Goal: Transaction & Acquisition: Purchase product/service

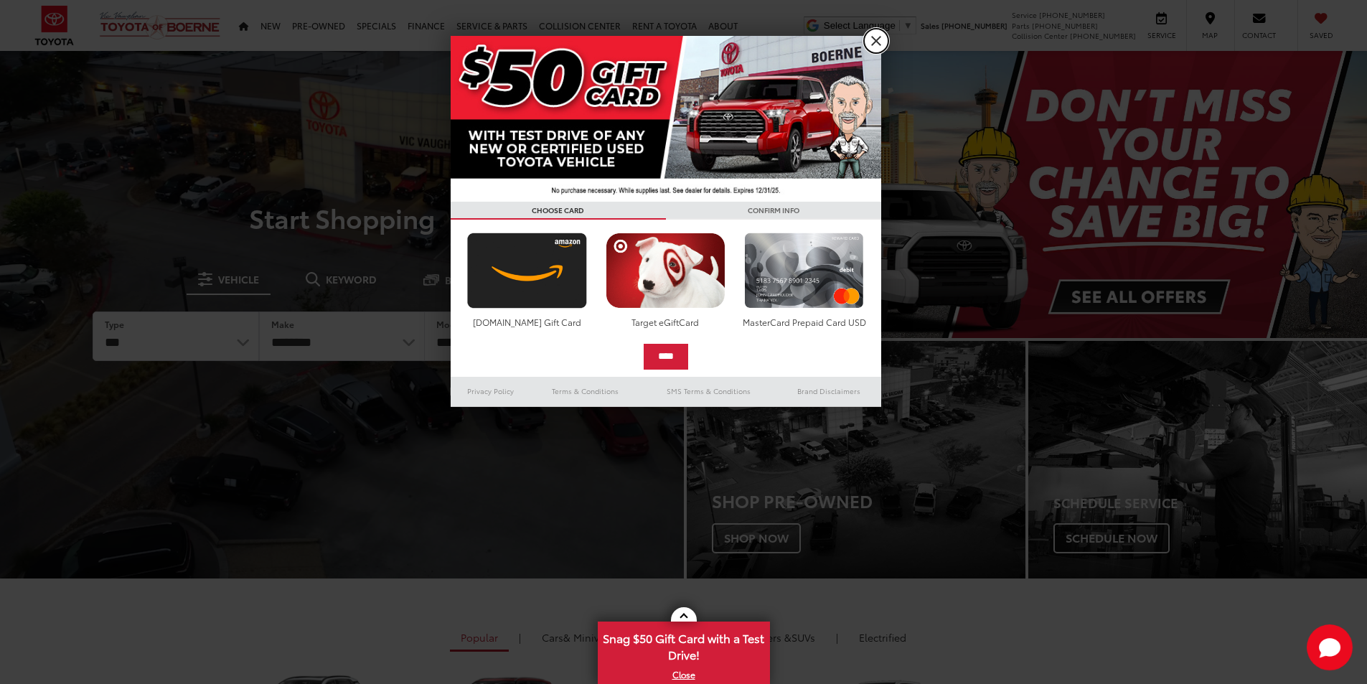
click at [874, 43] on link "X" at bounding box center [876, 41] width 24 height 24
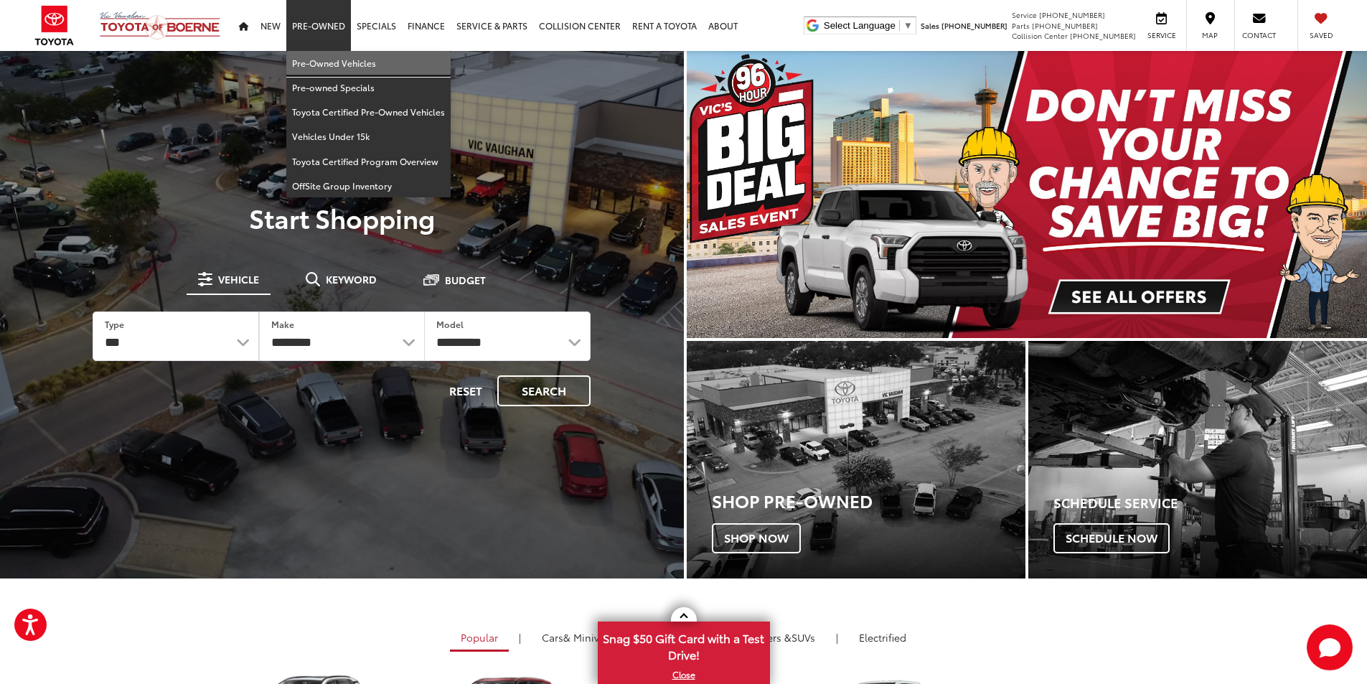
click at [330, 58] on link "Pre-Owned Vehicles" at bounding box center [368, 63] width 164 height 24
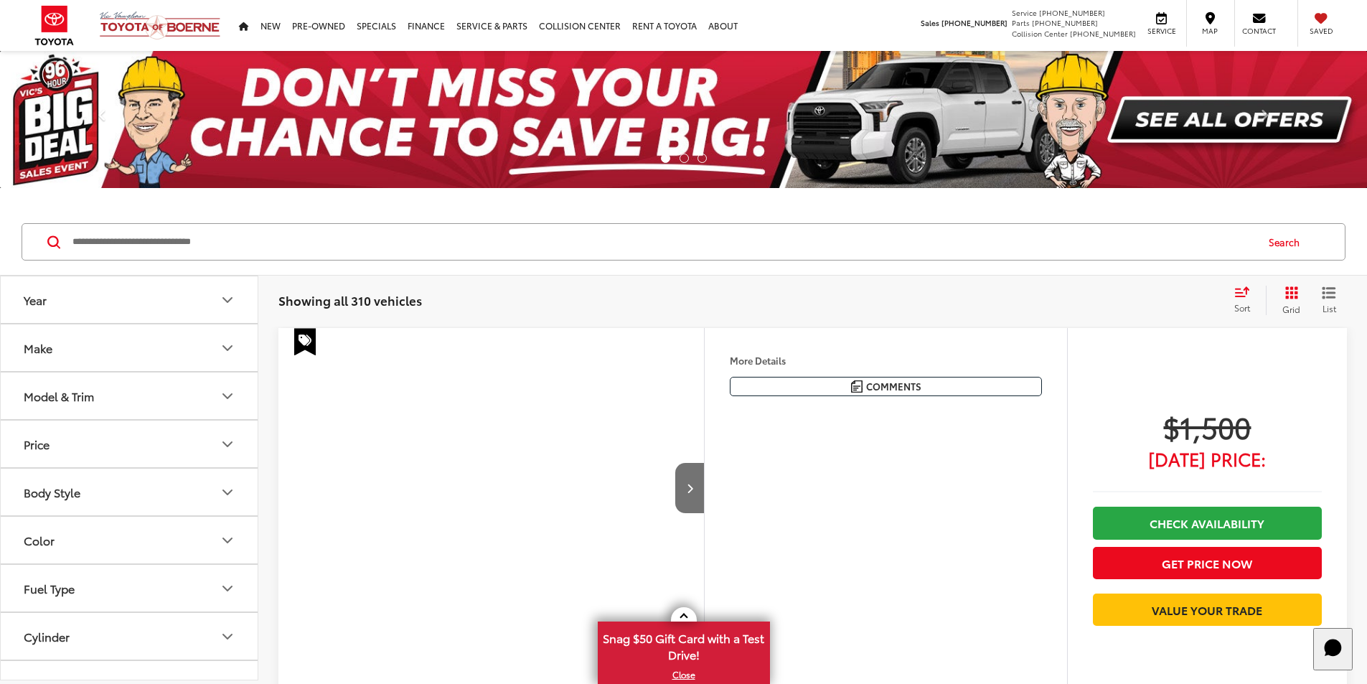
click at [745, 143] on img at bounding box center [683, 119] width 1367 height 137
click at [321, 25] on link "Pre-Owned" at bounding box center [318, 25] width 65 height 51
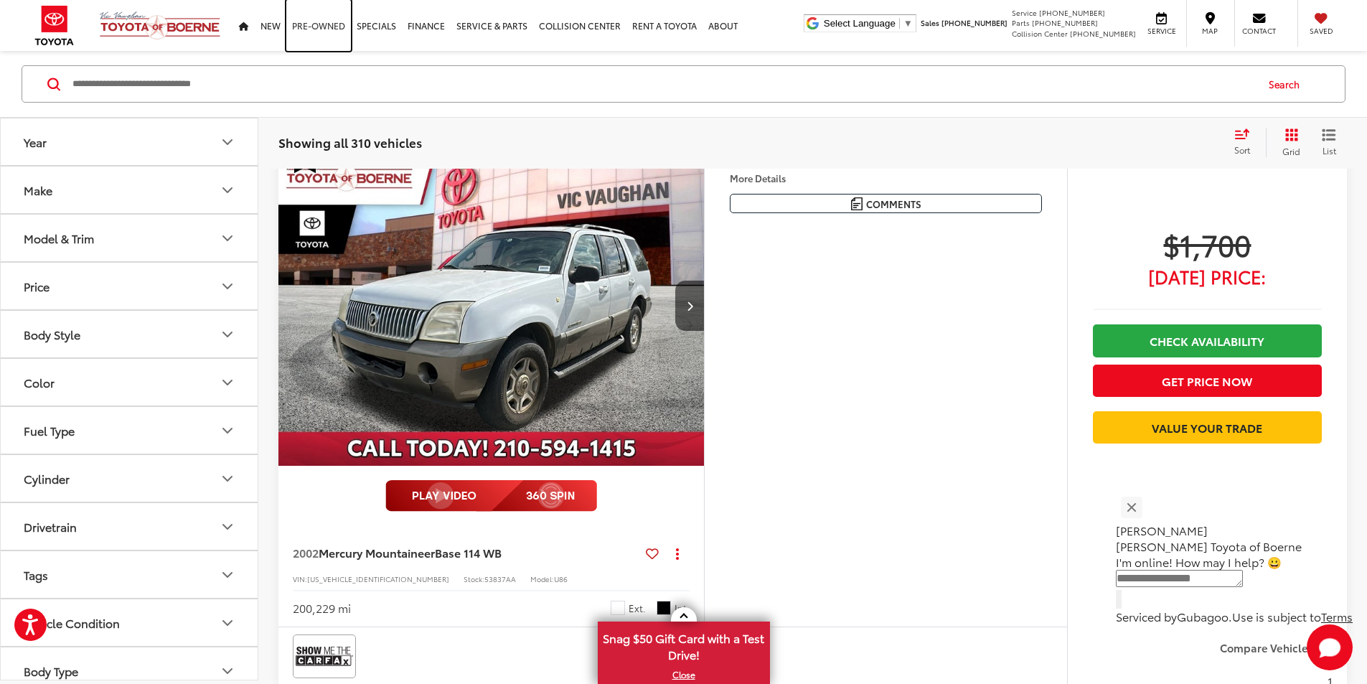
scroll to position [653, 0]
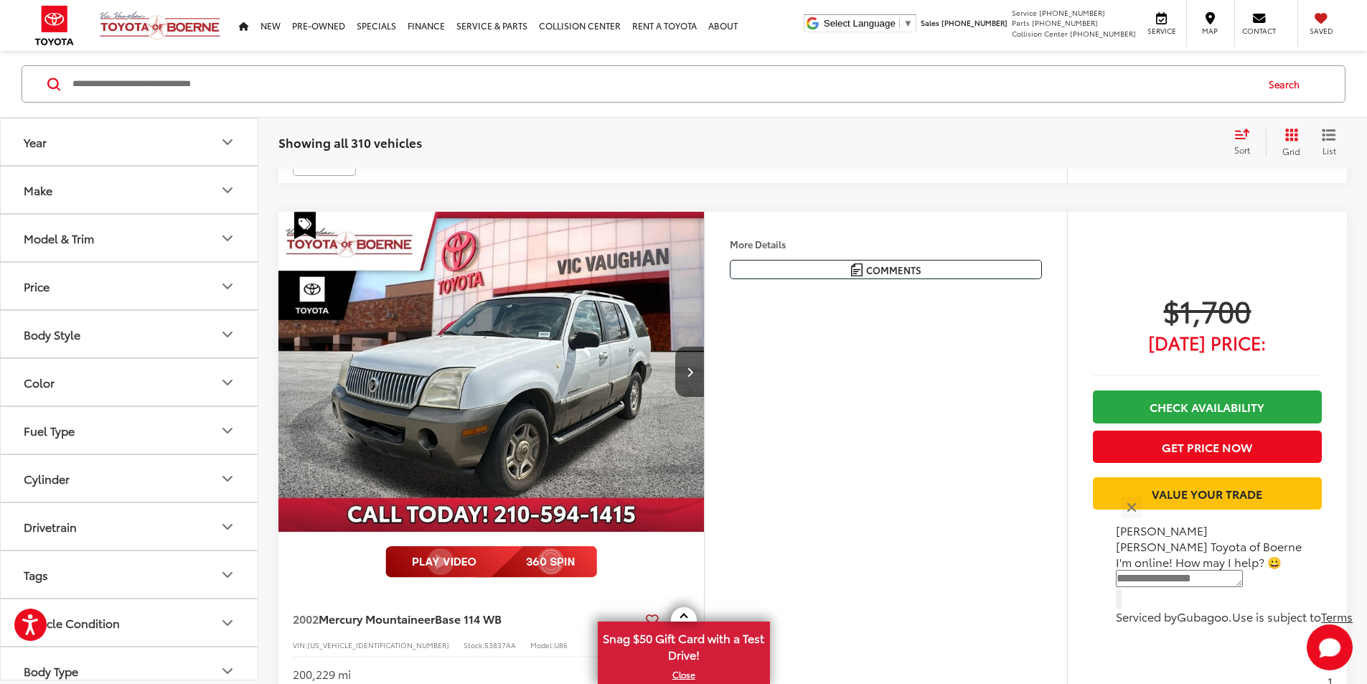
click at [1239, 150] on span "Sort" at bounding box center [1242, 150] width 16 height 12
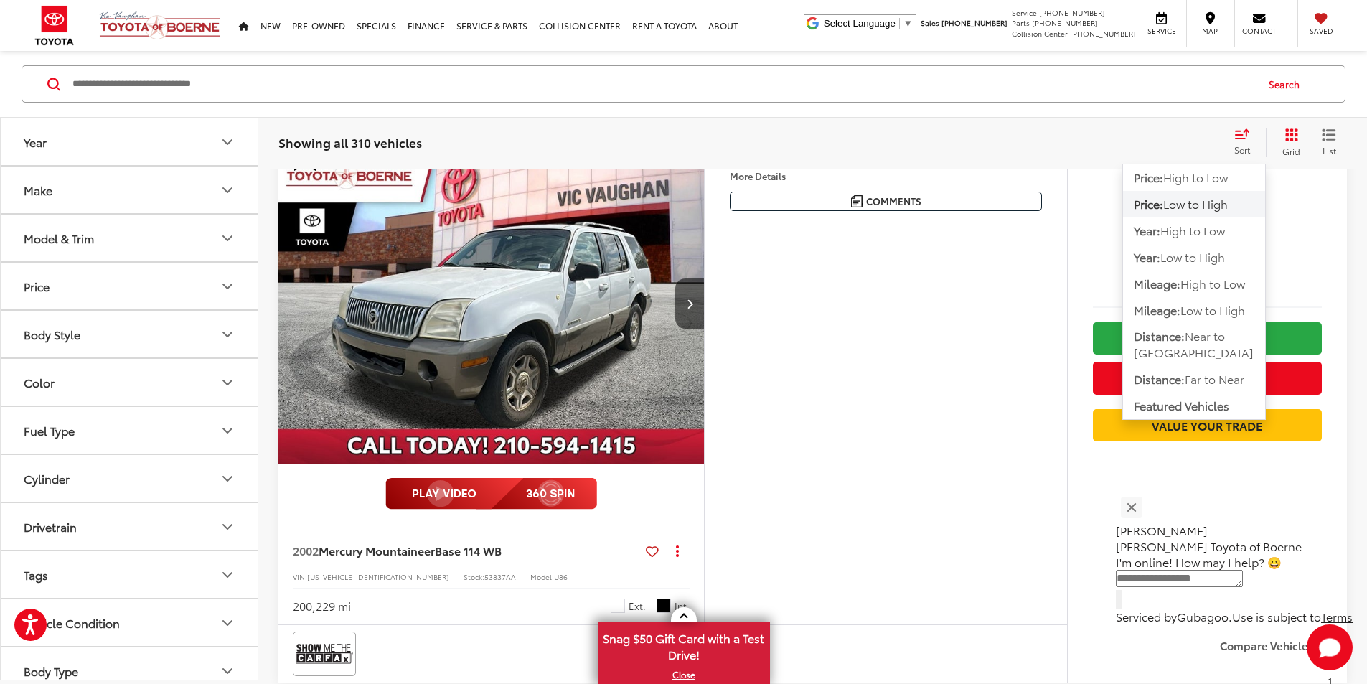
scroll to position [584, 0]
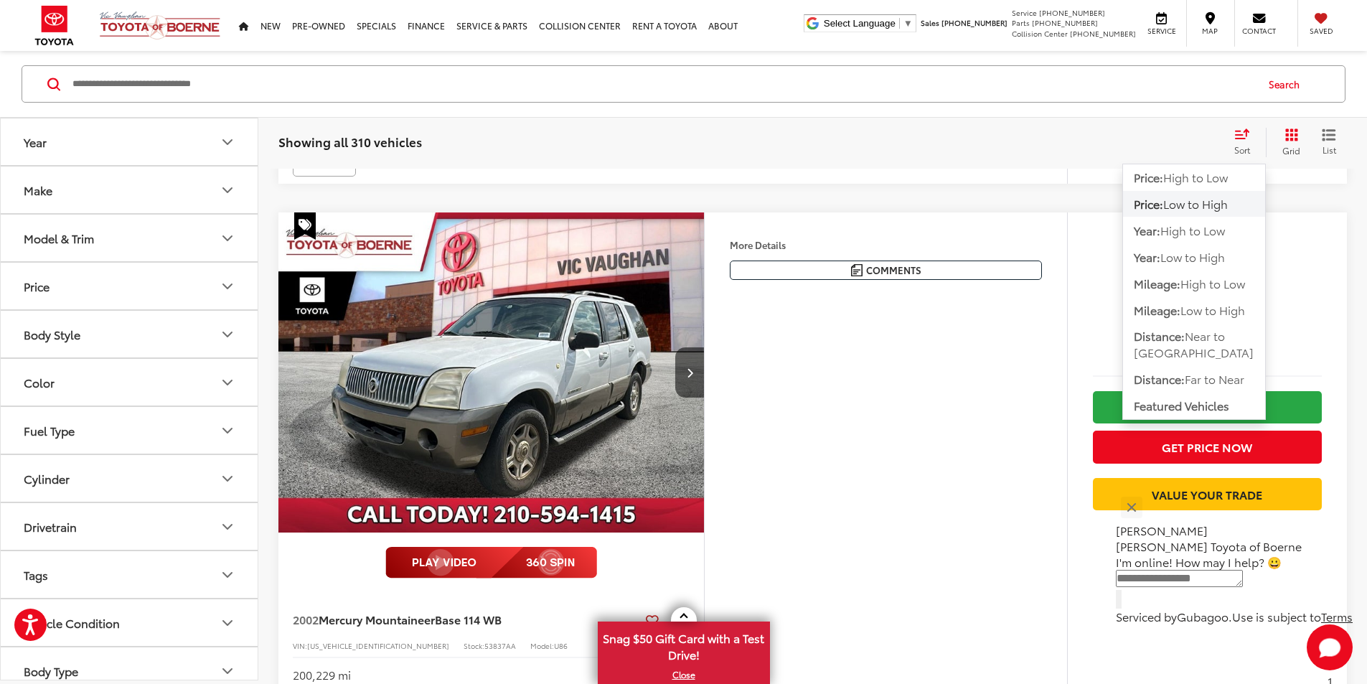
click at [1219, 204] on span "Low to High" at bounding box center [1195, 203] width 65 height 17
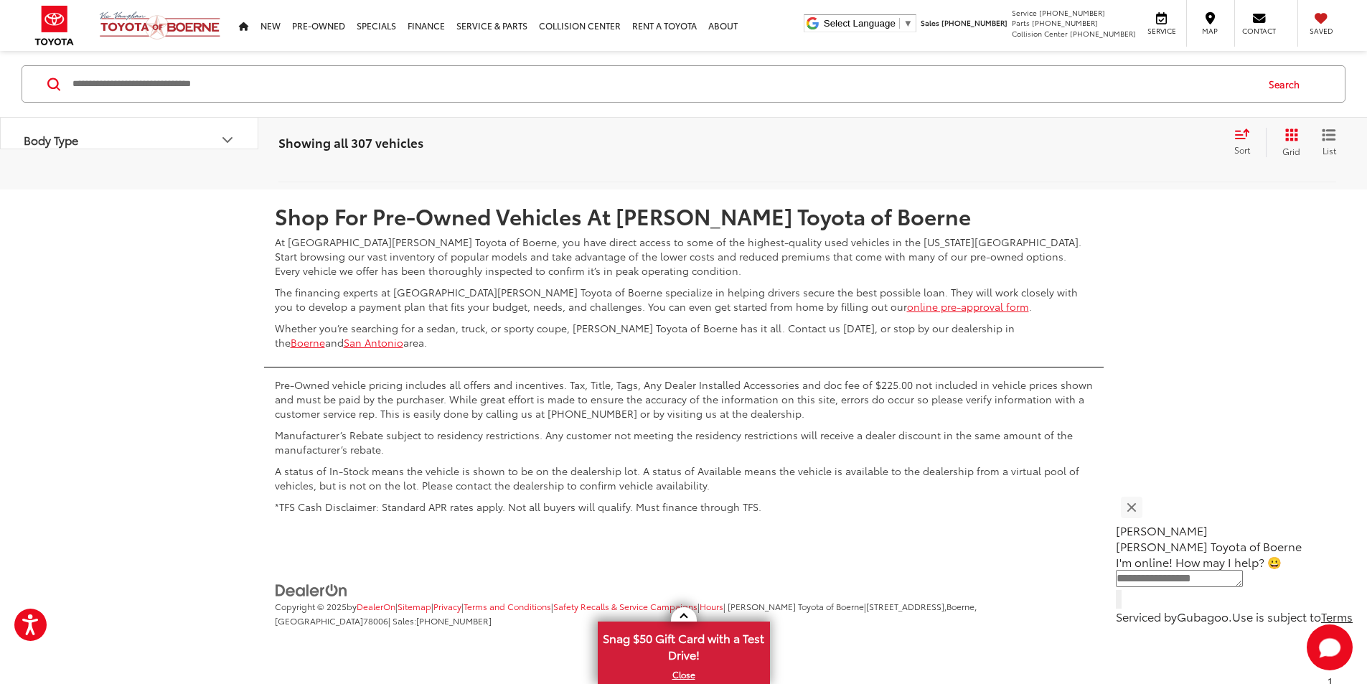
scroll to position [7827, 0]
click at [1079, 160] on link "2" at bounding box center [1090, 147] width 22 height 26
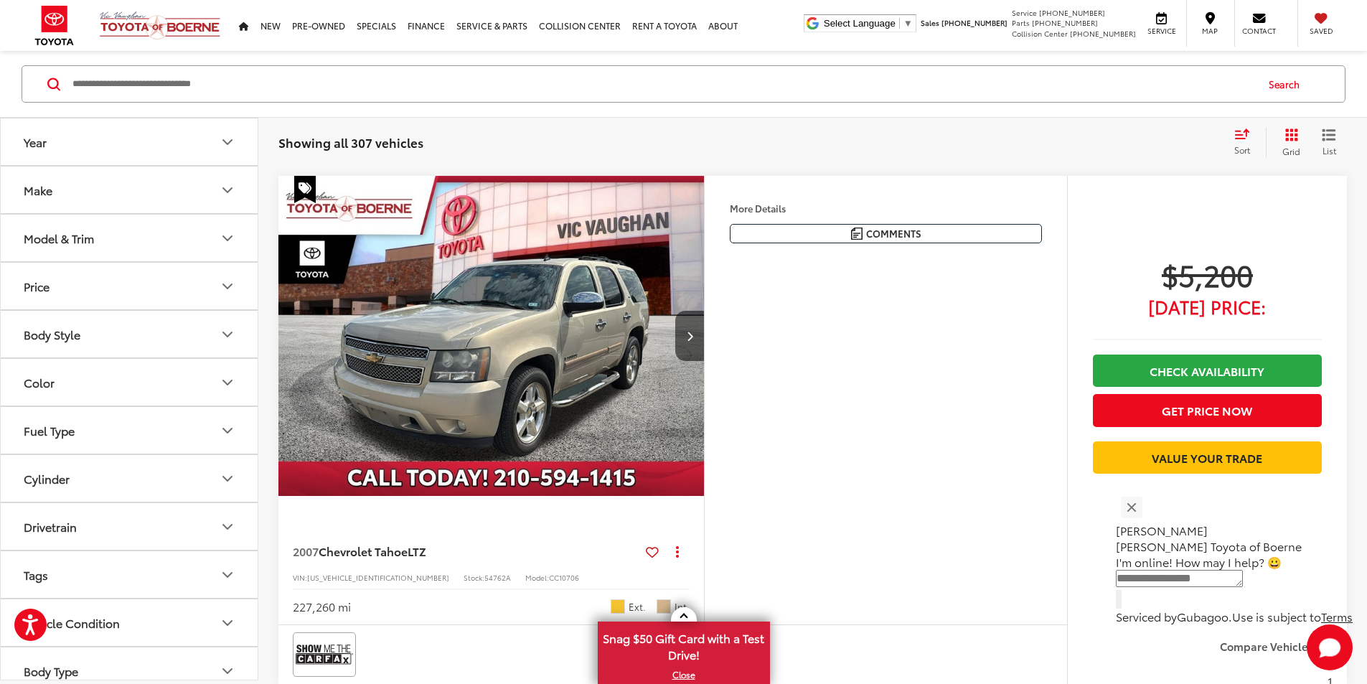
scroll to position [159, 0]
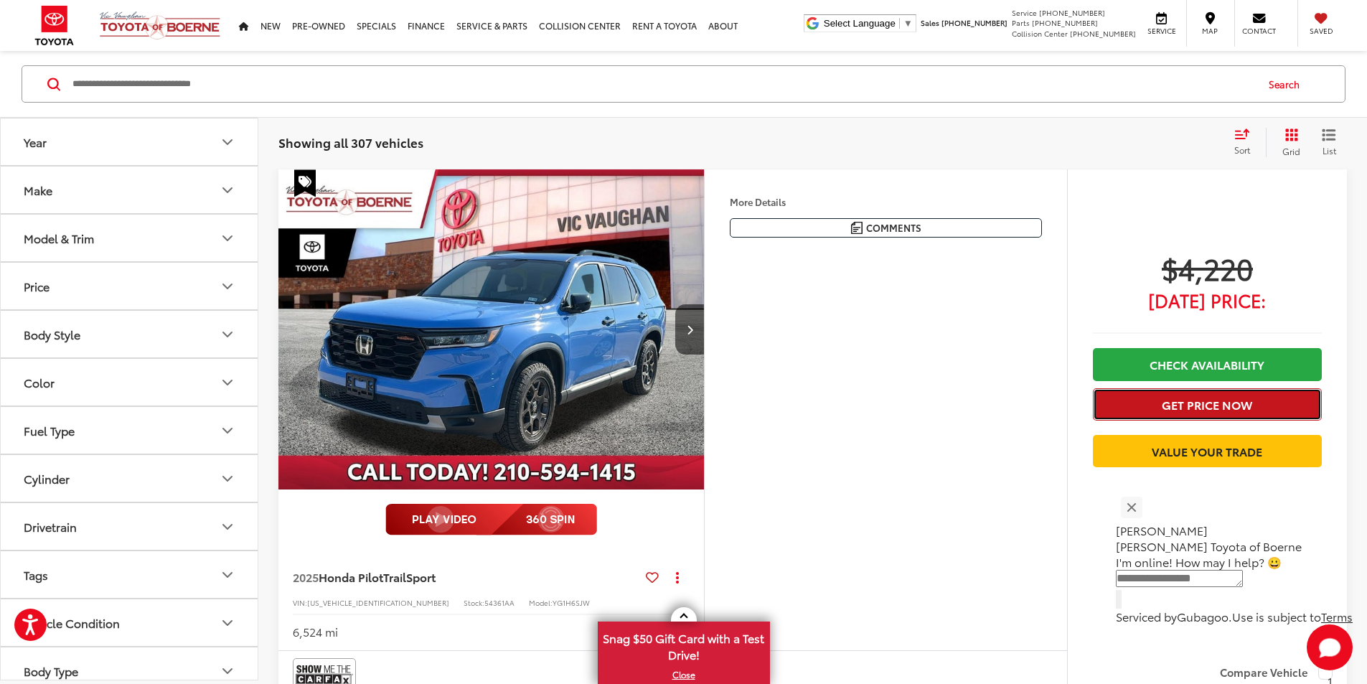
click at [1203, 401] on button "Get Price Now" at bounding box center [1207, 404] width 229 height 32
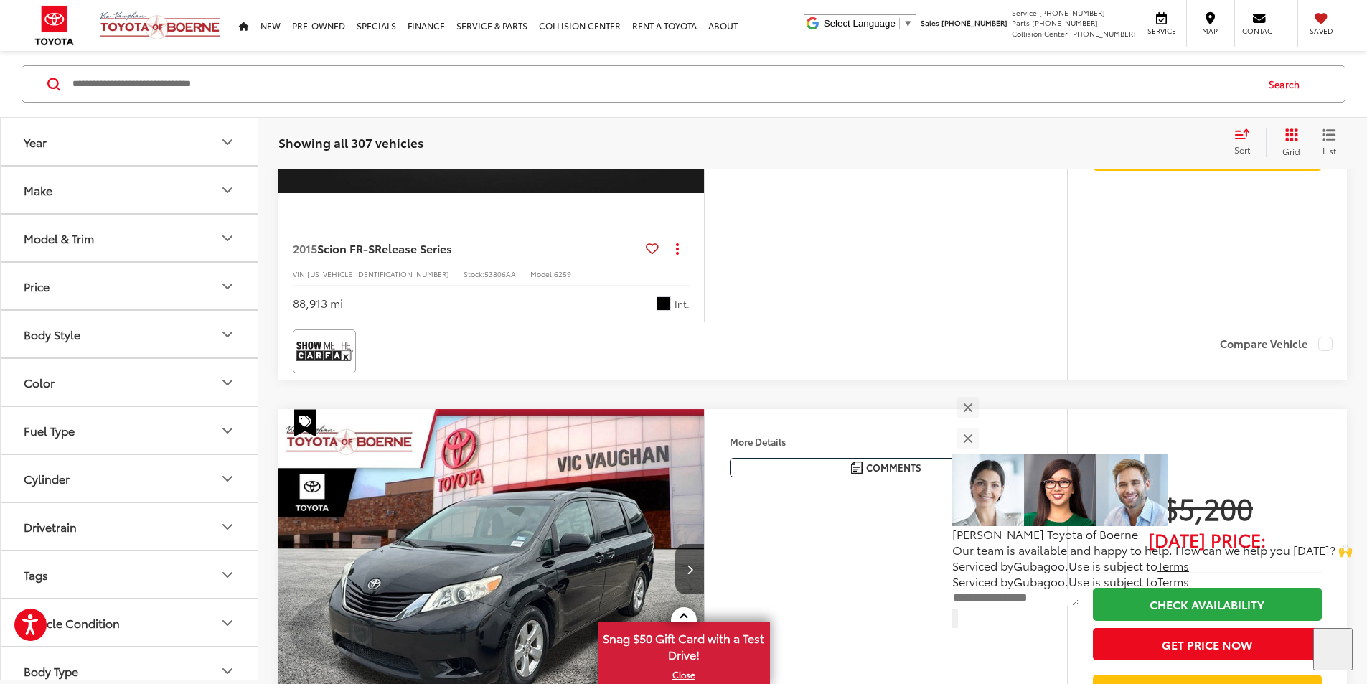
scroll to position [2179, 0]
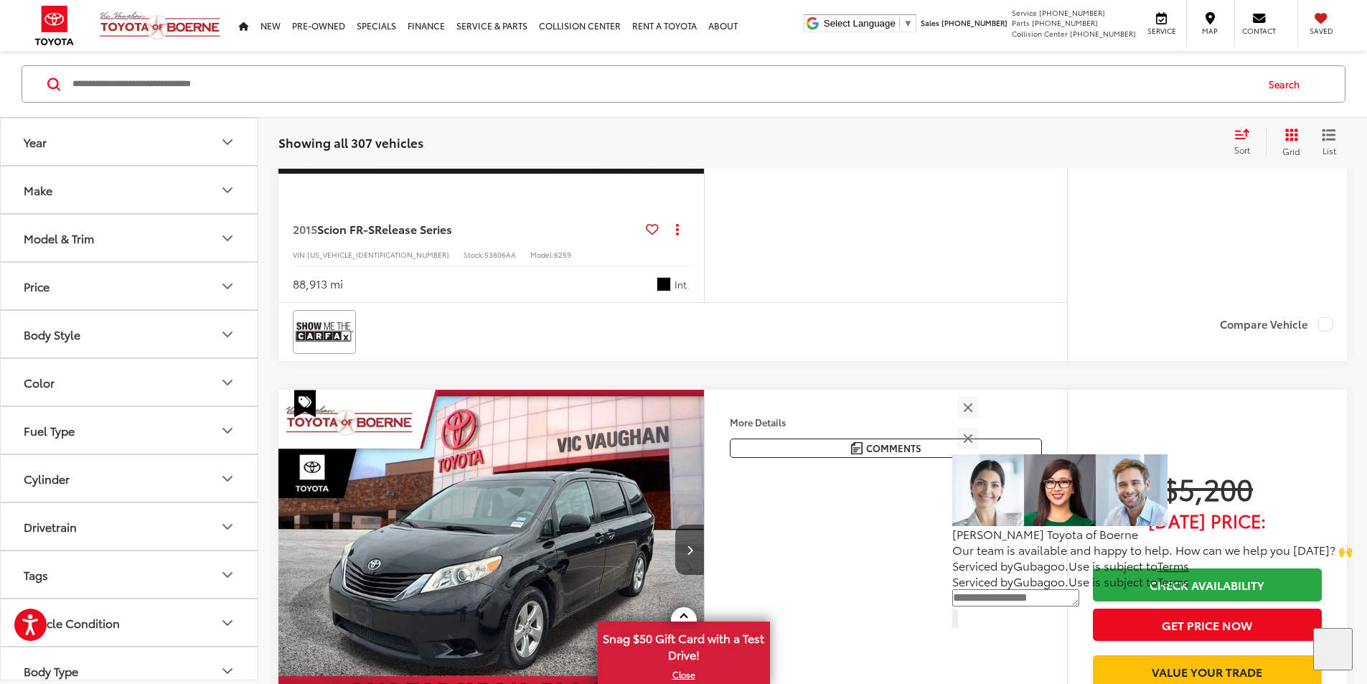
click at [1202, 104] on button "Get Price Now" at bounding box center [1207, 88] width 229 height 32
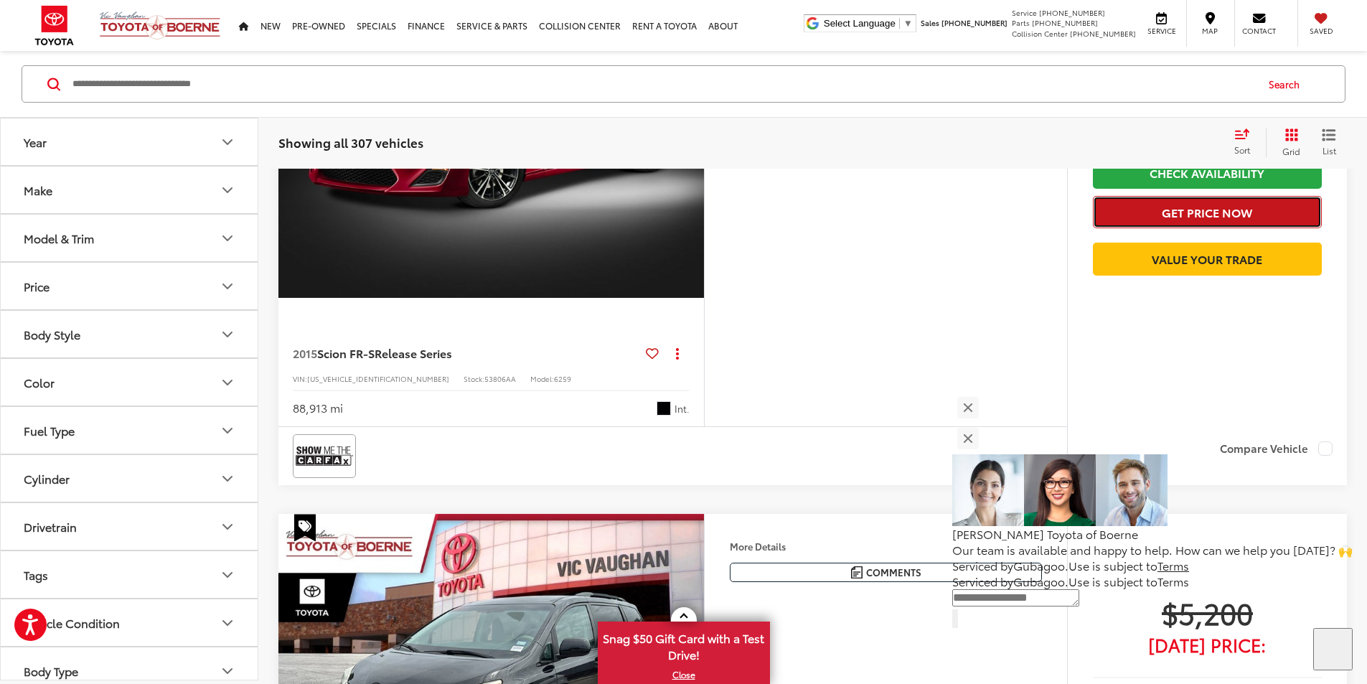
scroll to position [2046, 0]
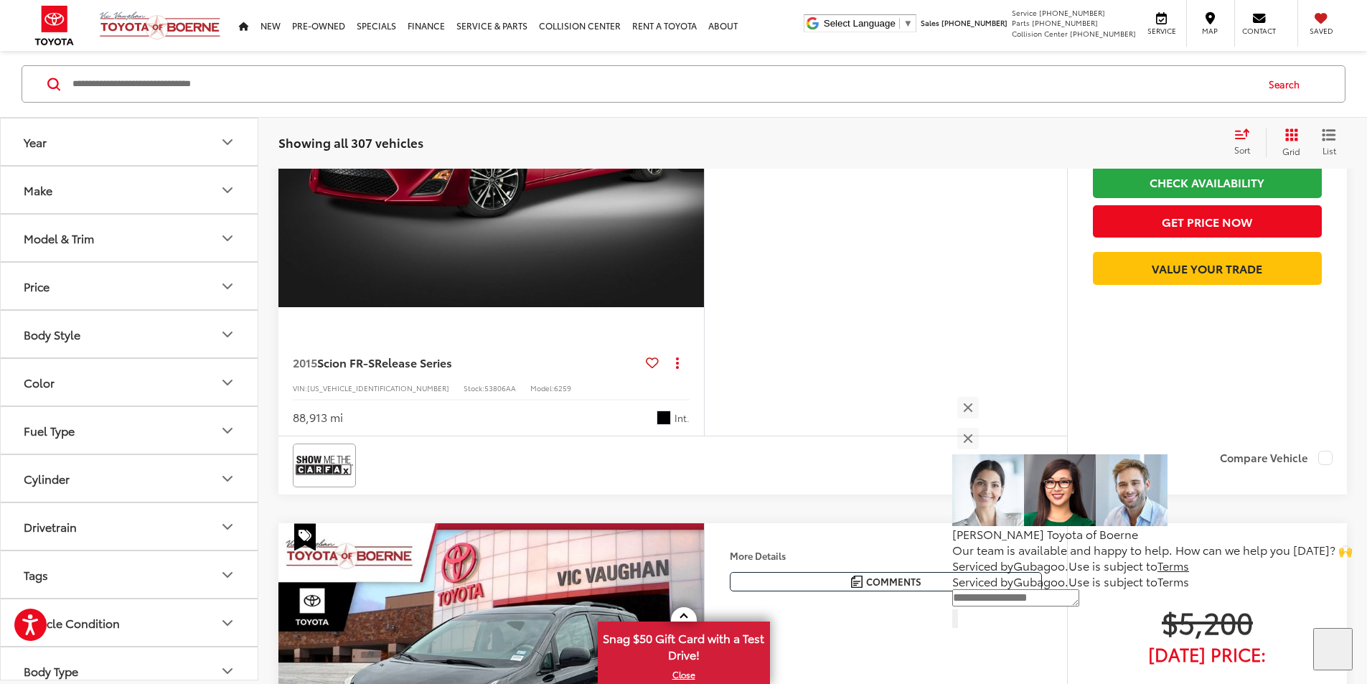
click at [651, 308] on img "2015 Scion FR-S Release Series 0" at bounding box center [492, 147] width 428 height 321
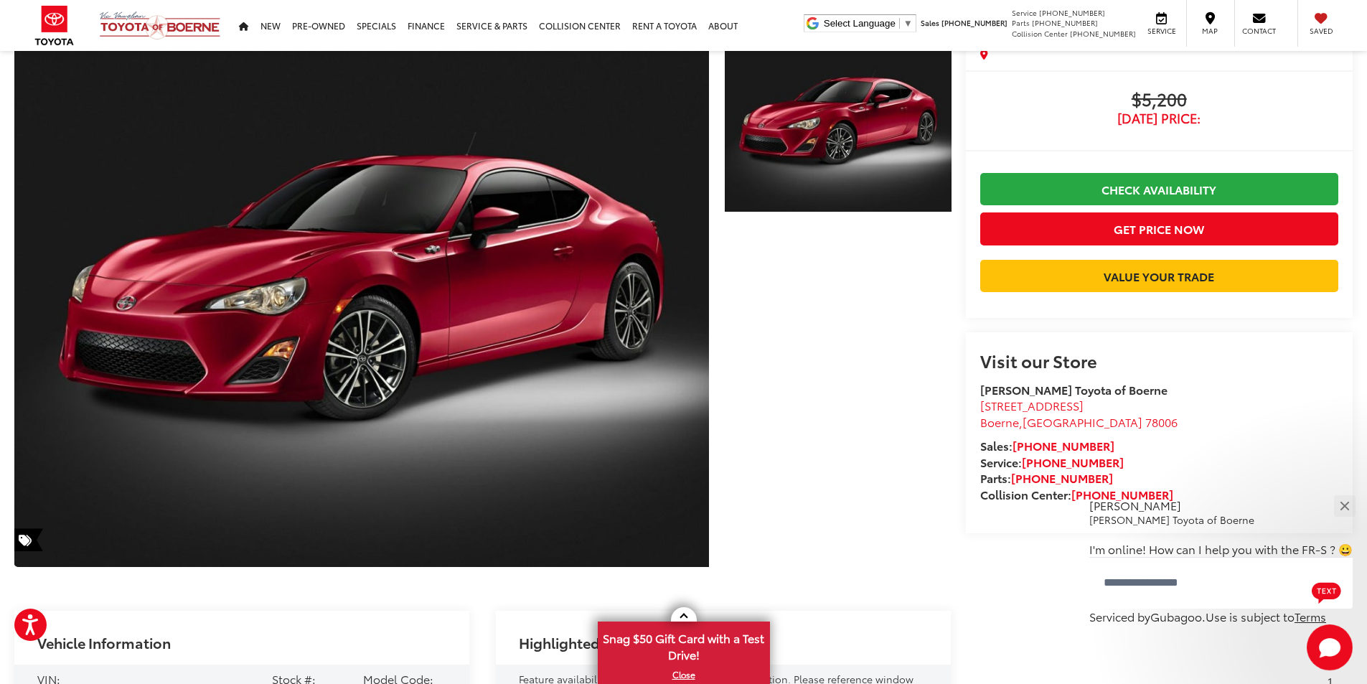
scroll to position [56, 0]
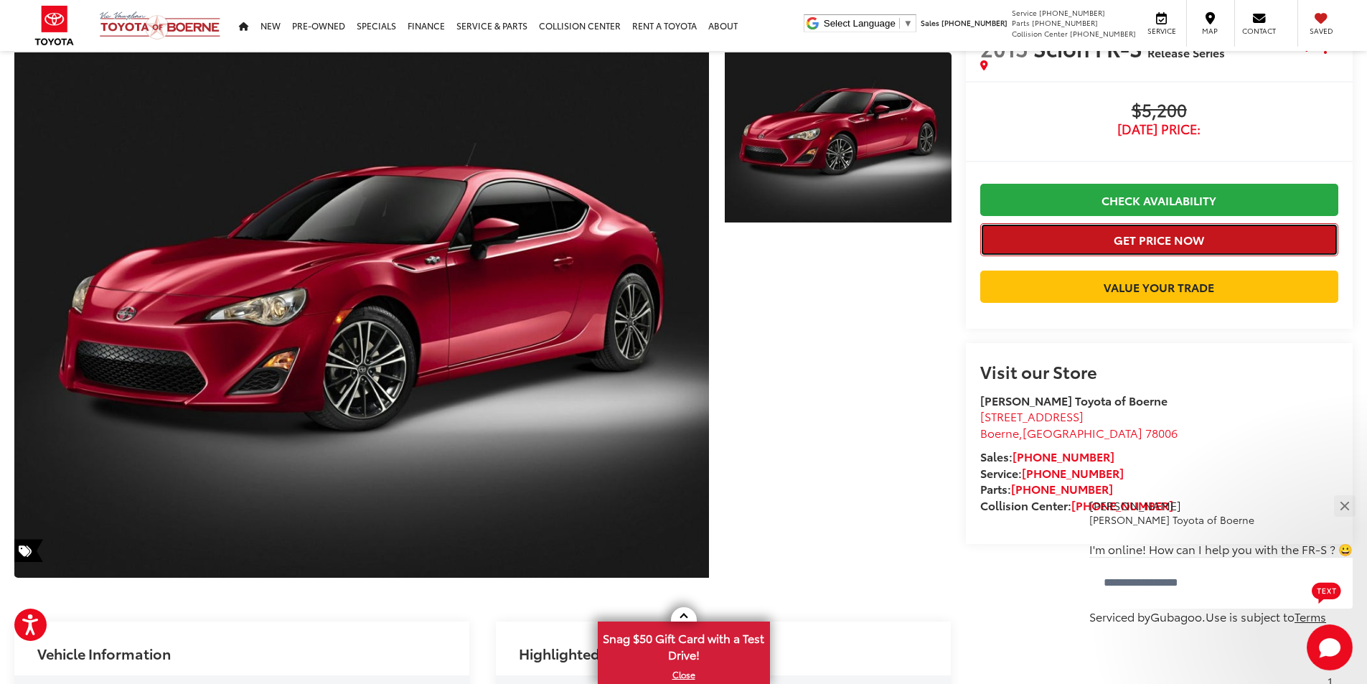
click at [1166, 239] on button "Get Price Now" at bounding box center [1159, 239] width 358 height 32
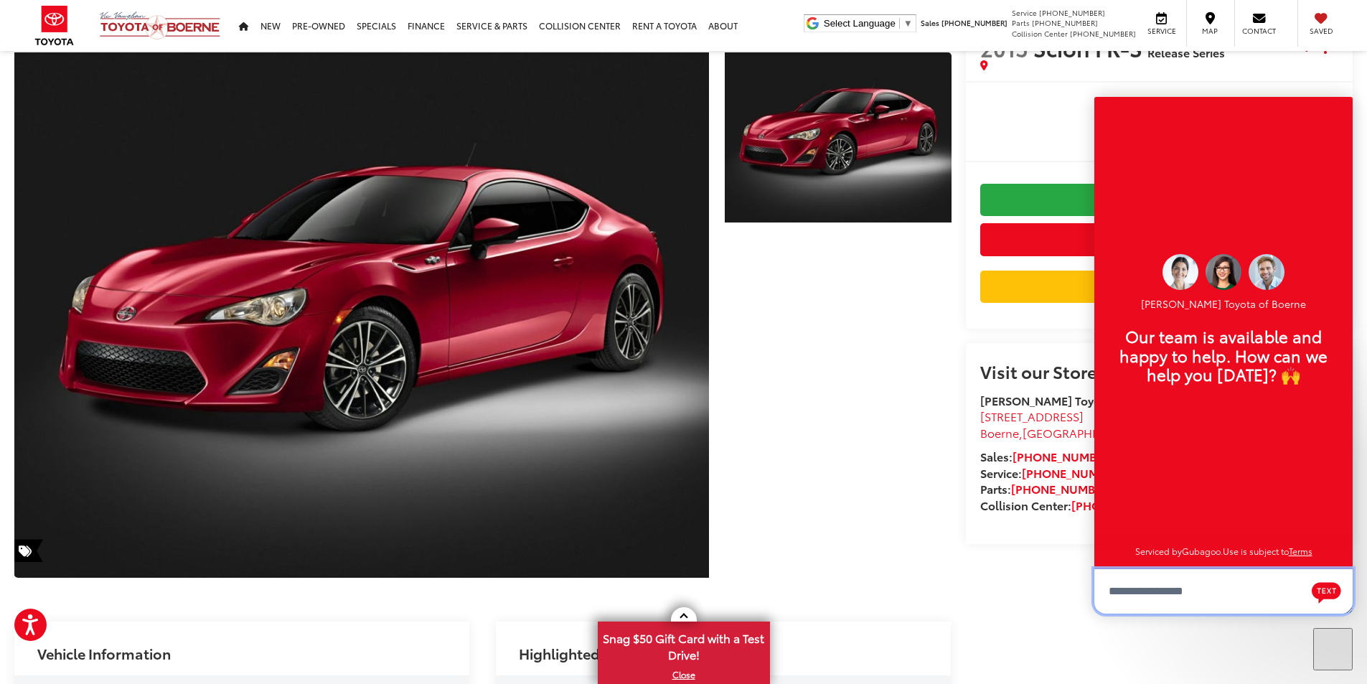
scroll to position [0, 0]
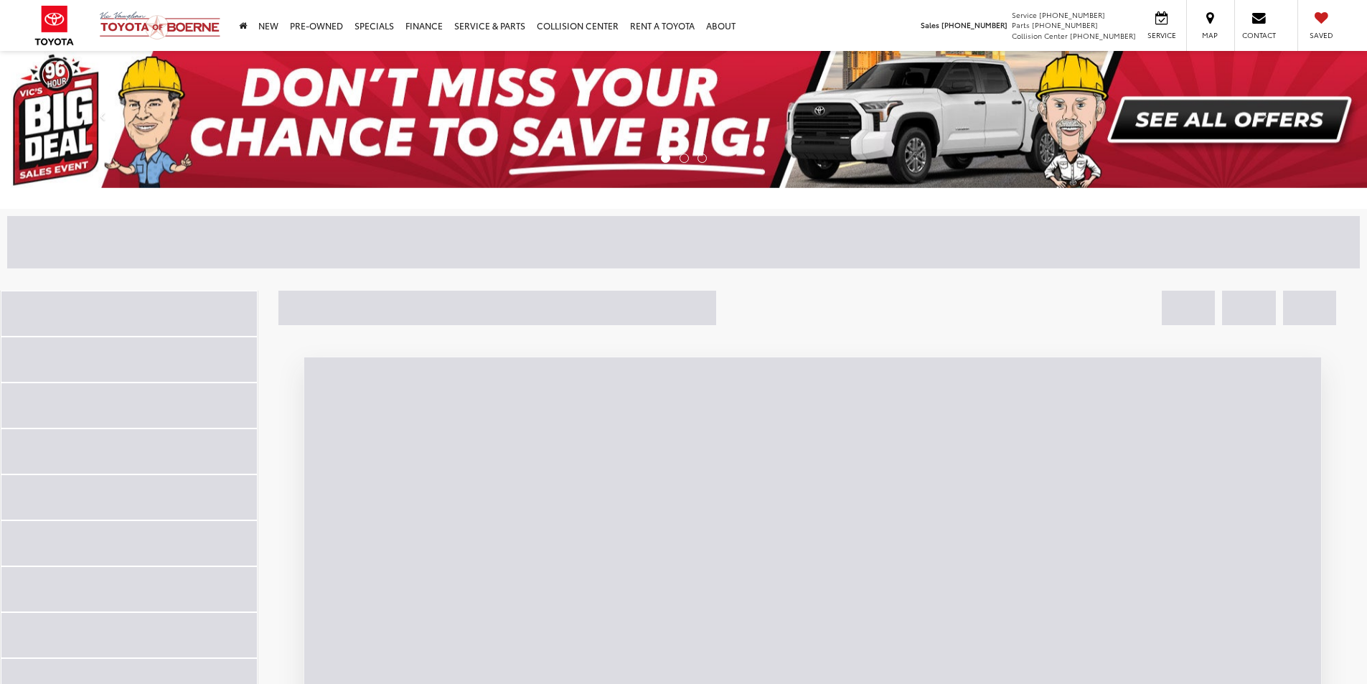
scroll to position [584, 0]
